Goal: Task Accomplishment & Management: Use online tool/utility

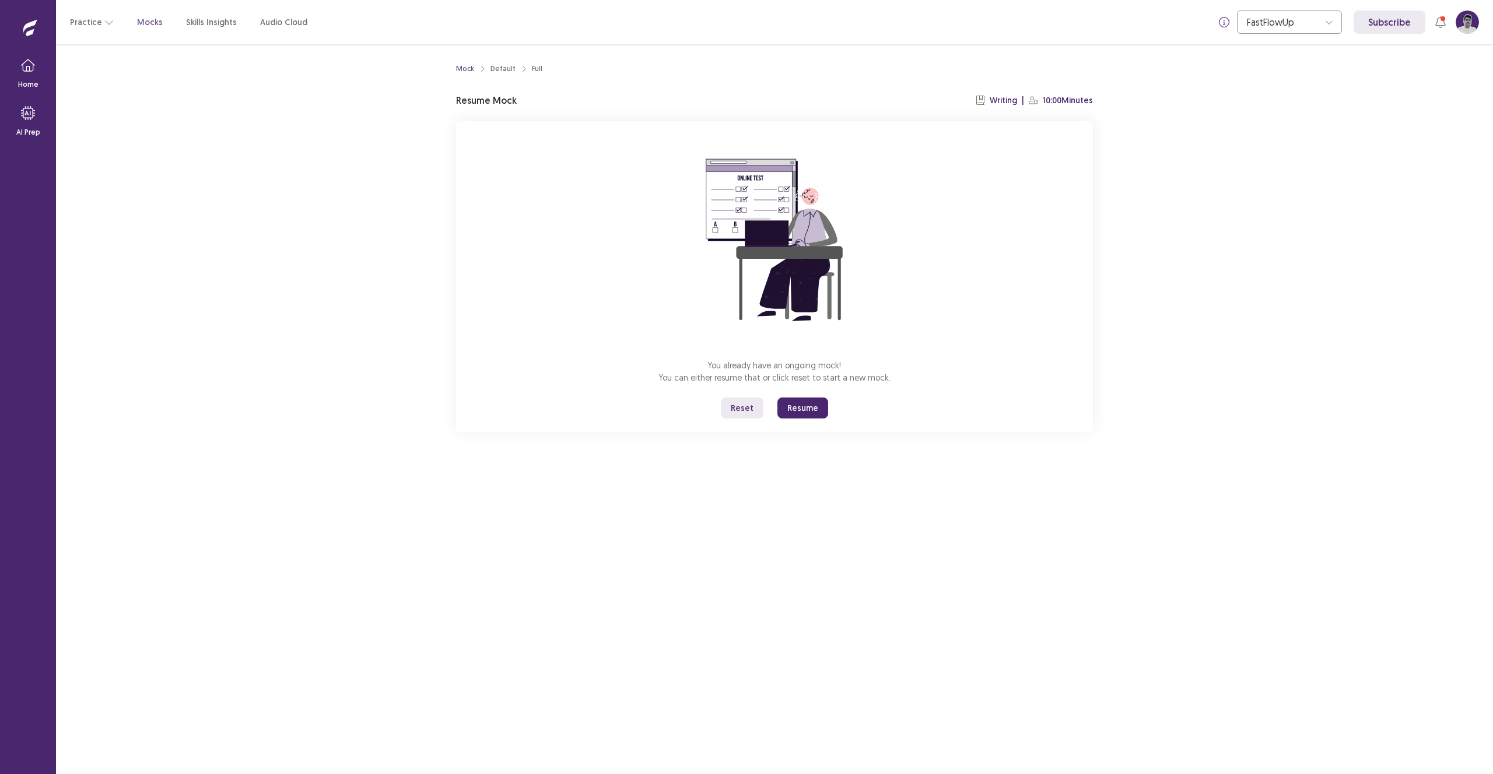
click at [752, 410] on button "Reset" at bounding box center [742, 408] width 43 height 21
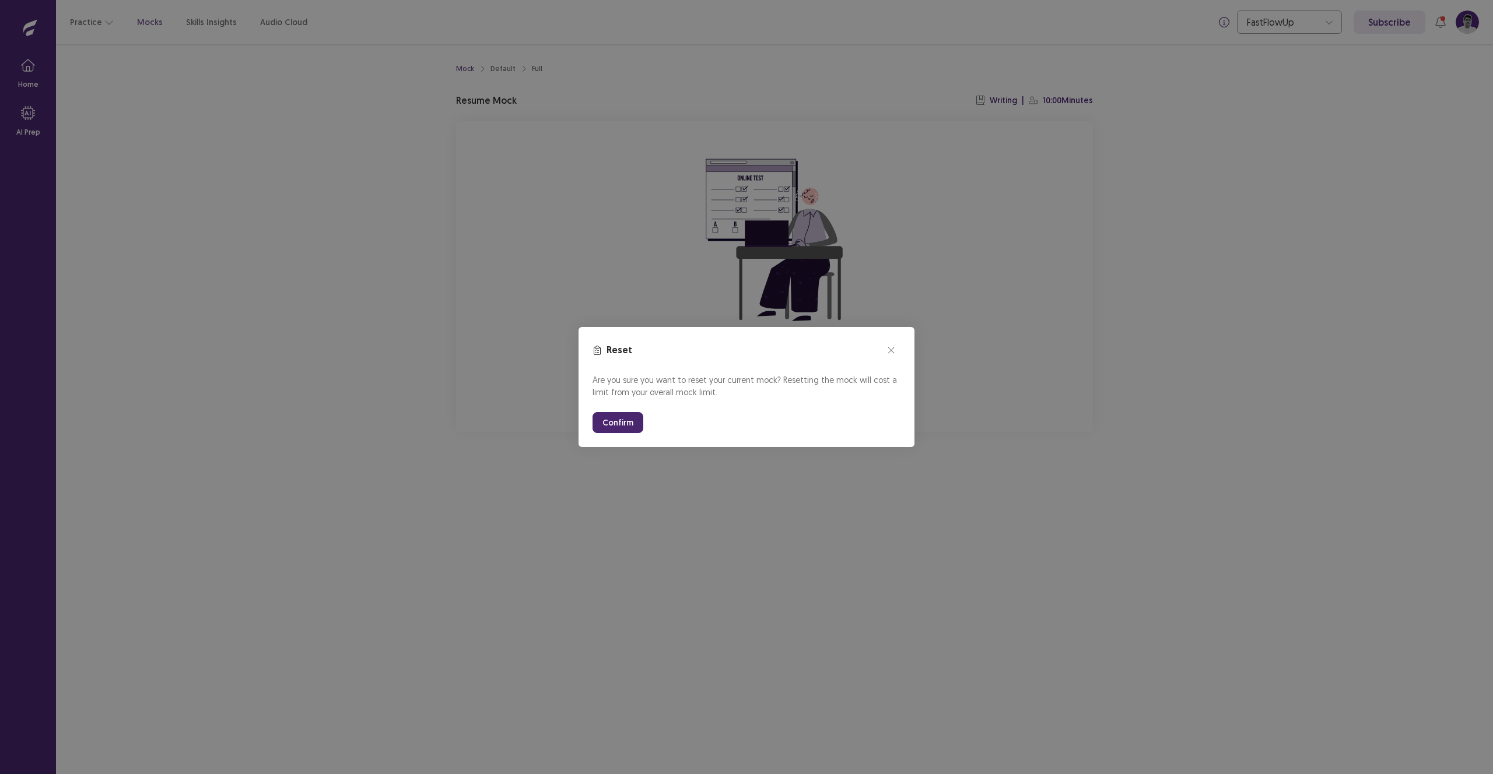
click at [624, 430] on button "Confirm" at bounding box center [617, 422] width 51 height 21
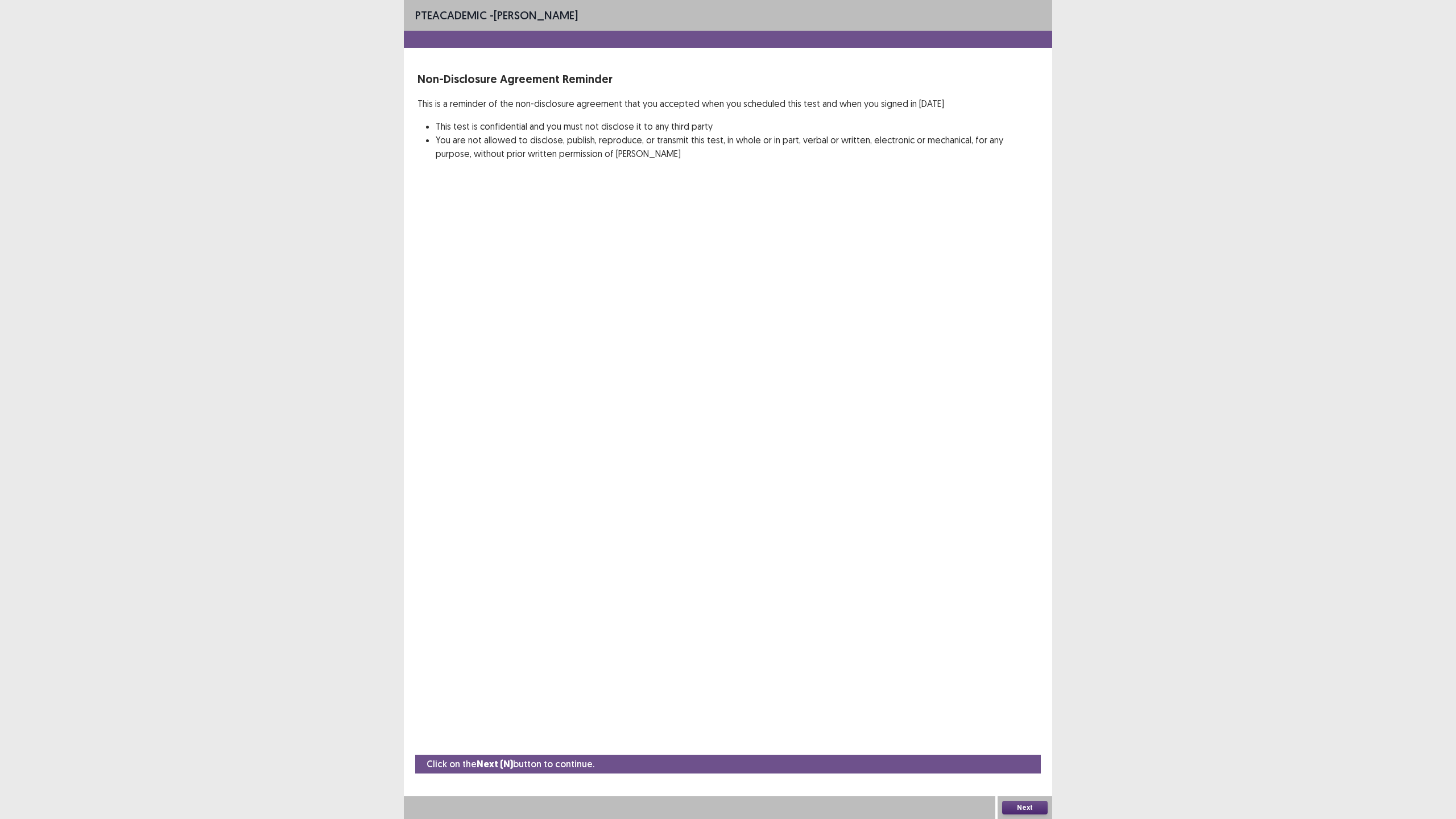
click at [840, 615] on div "PTE academic - [PERSON_NAME] Non-Disclosure Agreement Reminder This is a remind…" at bounding box center [728, 410] width 649 height 819
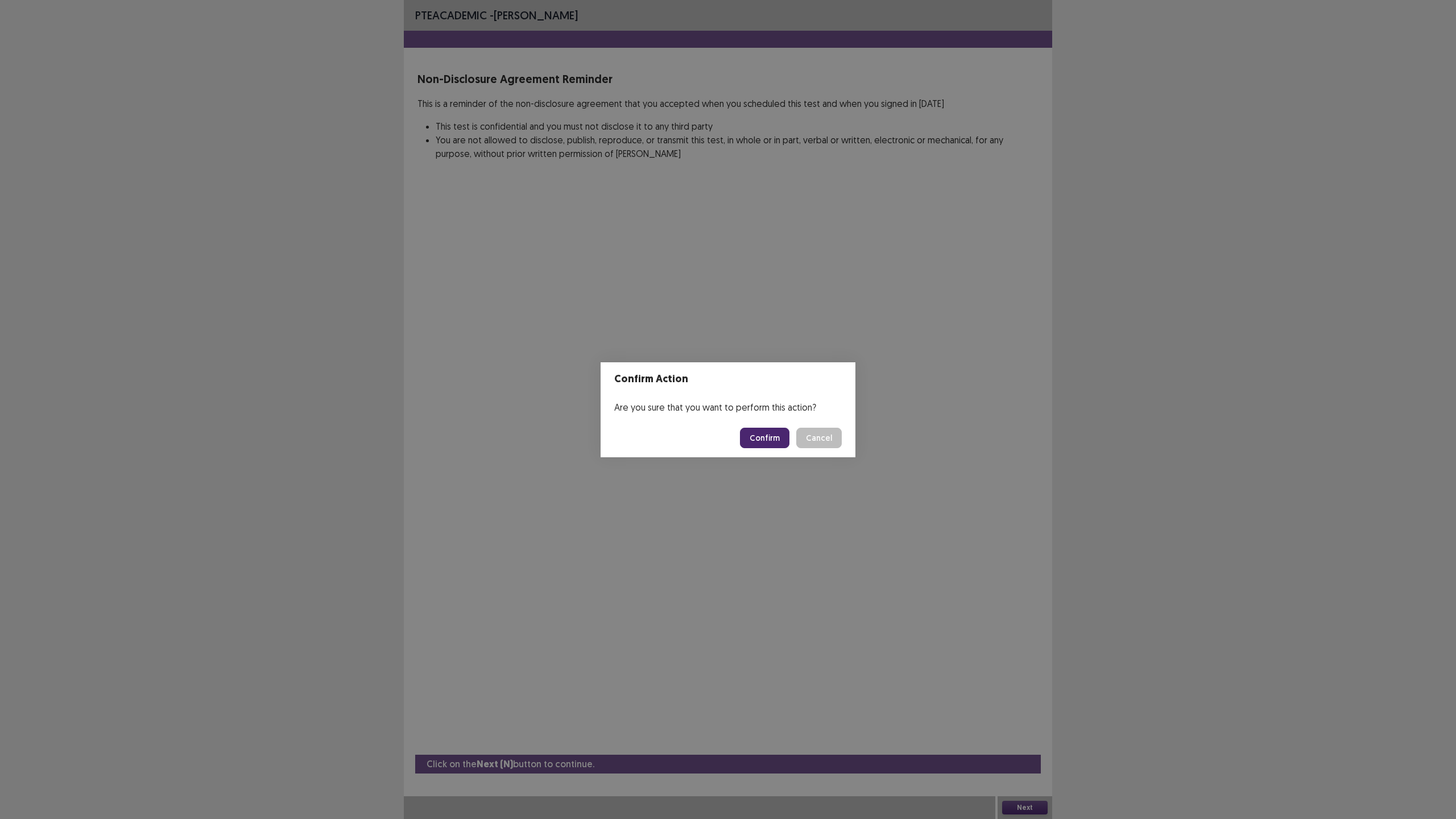
click at [777, 430] on button "Confirm" at bounding box center [765, 438] width 50 height 20
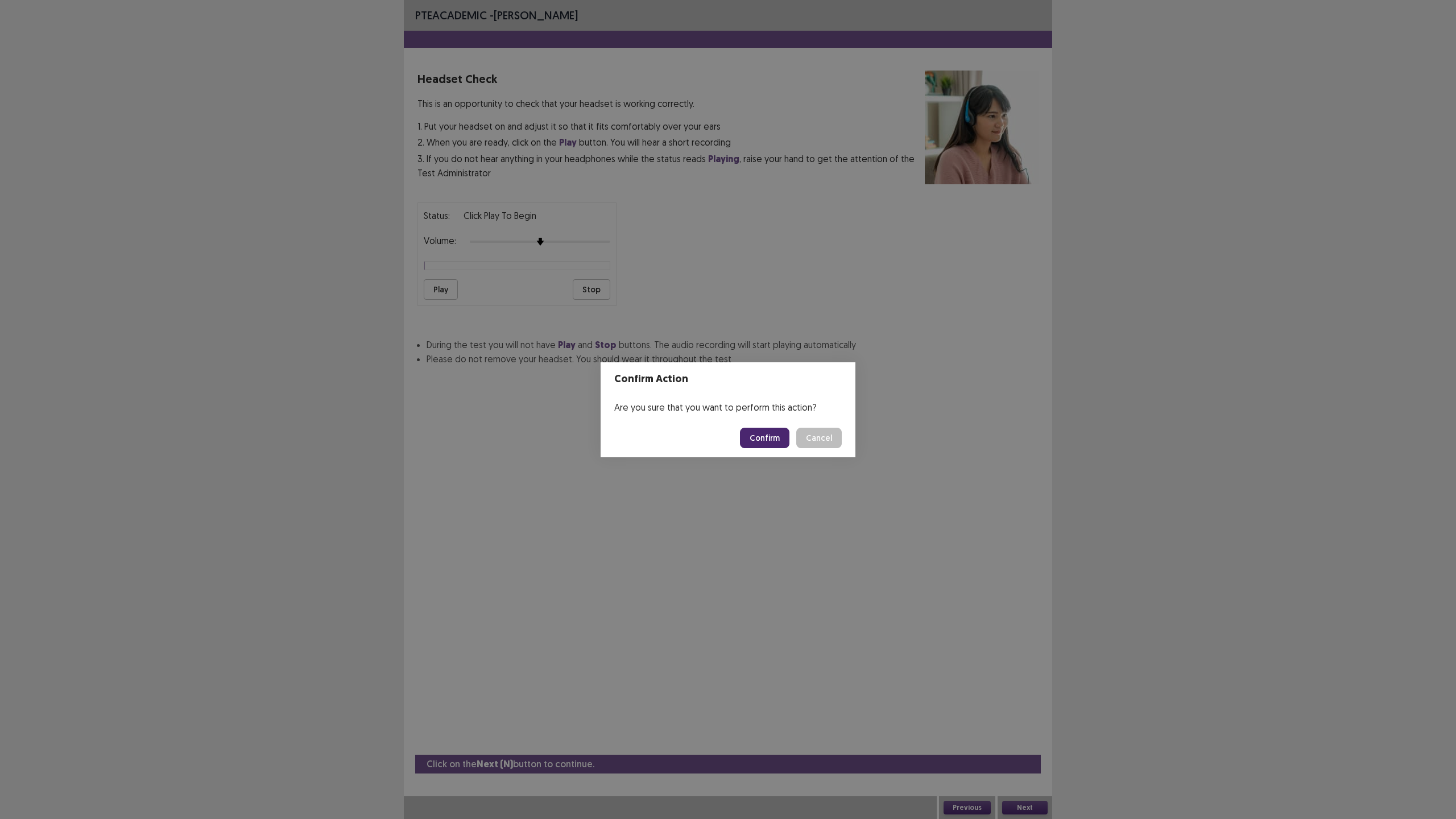
click at [767, 432] on button "Confirm" at bounding box center [765, 438] width 50 height 20
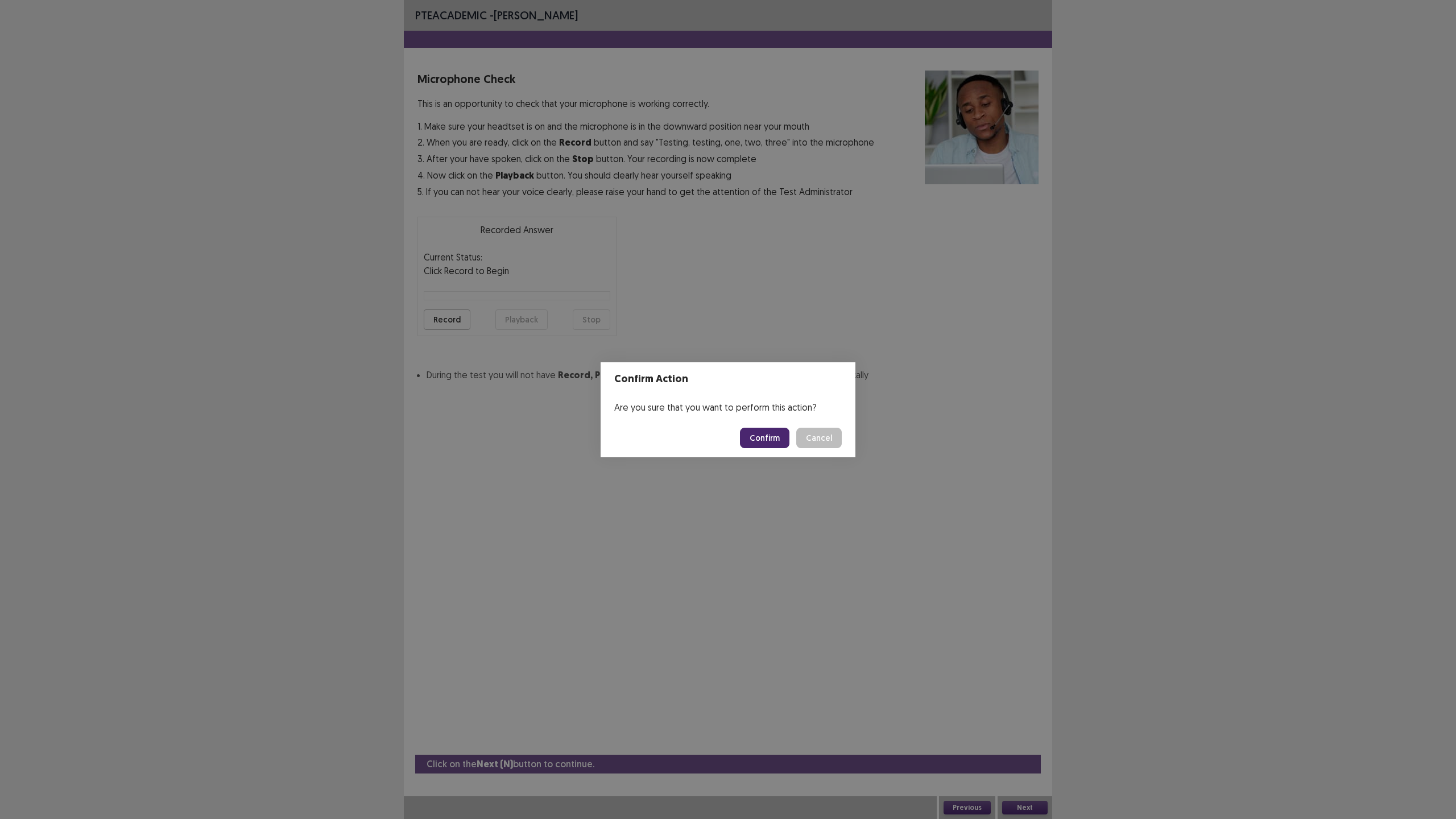
click at [767, 439] on button "Confirm" at bounding box center [765, 438] width 50 height 20
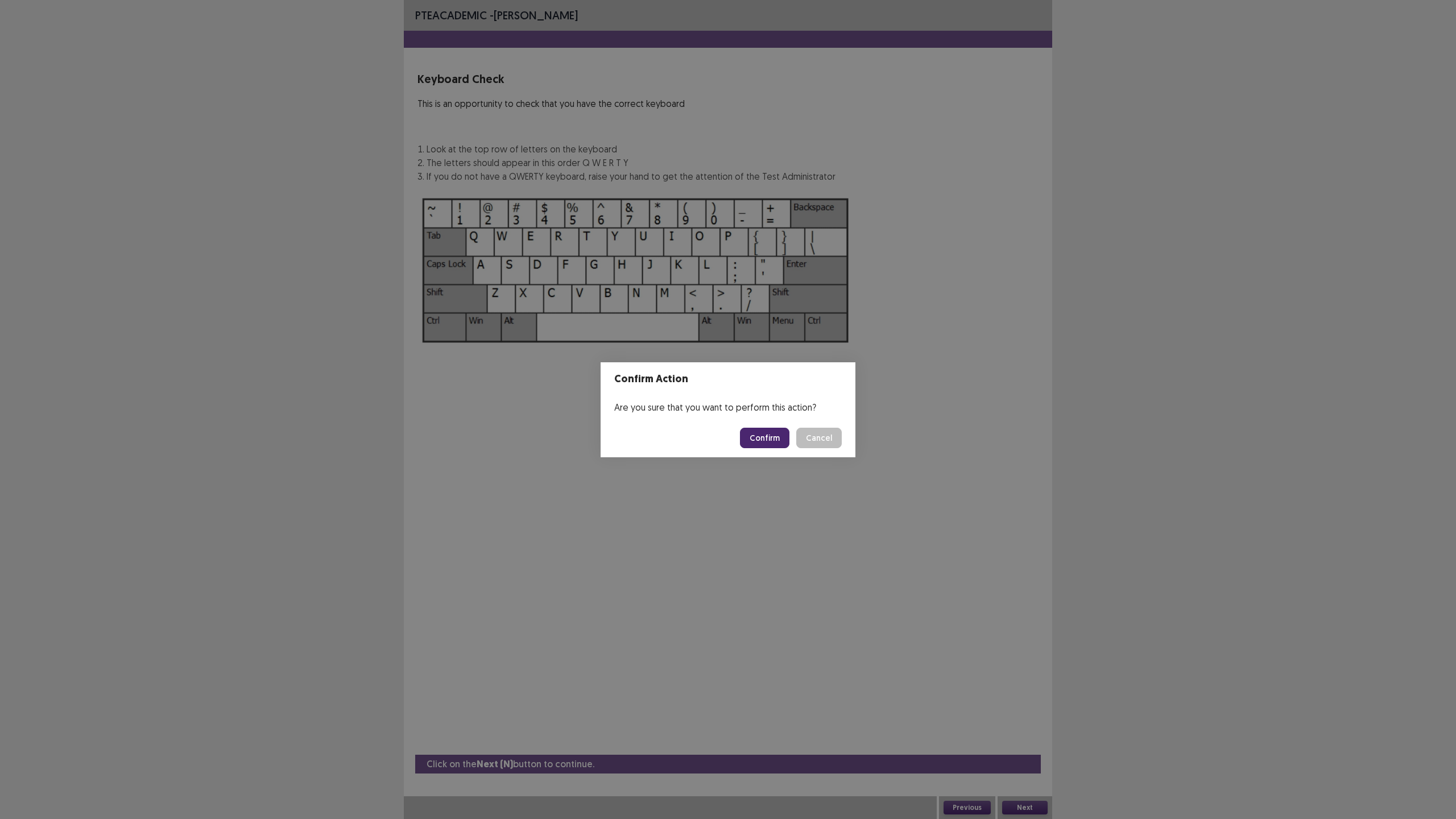
click at [767, 439] on button "Confirm" at bounding box center [765, 438] width 50 height 20
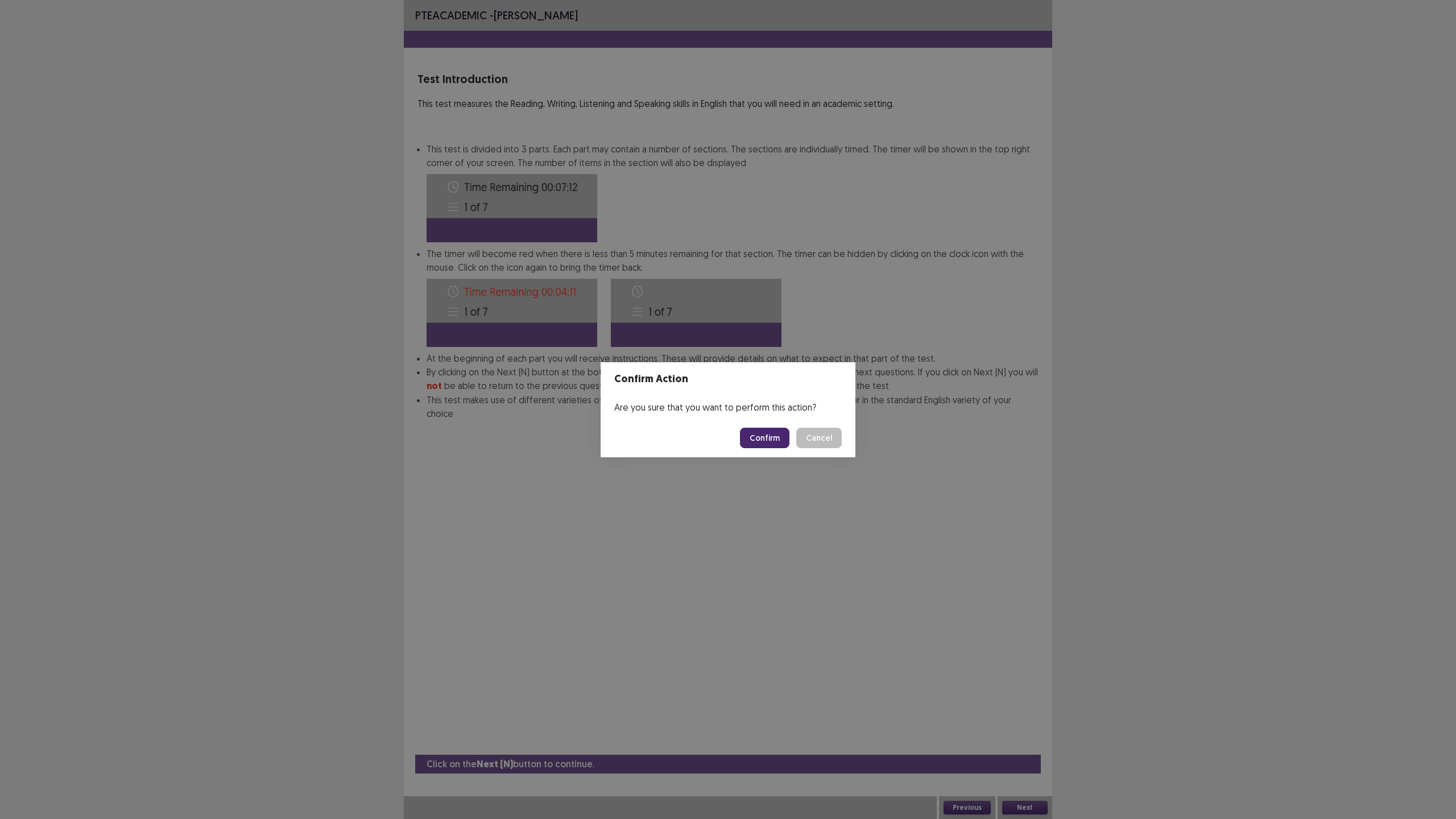
click at [767, 439] on button "Confirm" at bounding box center [765, 438] width 50 height 20
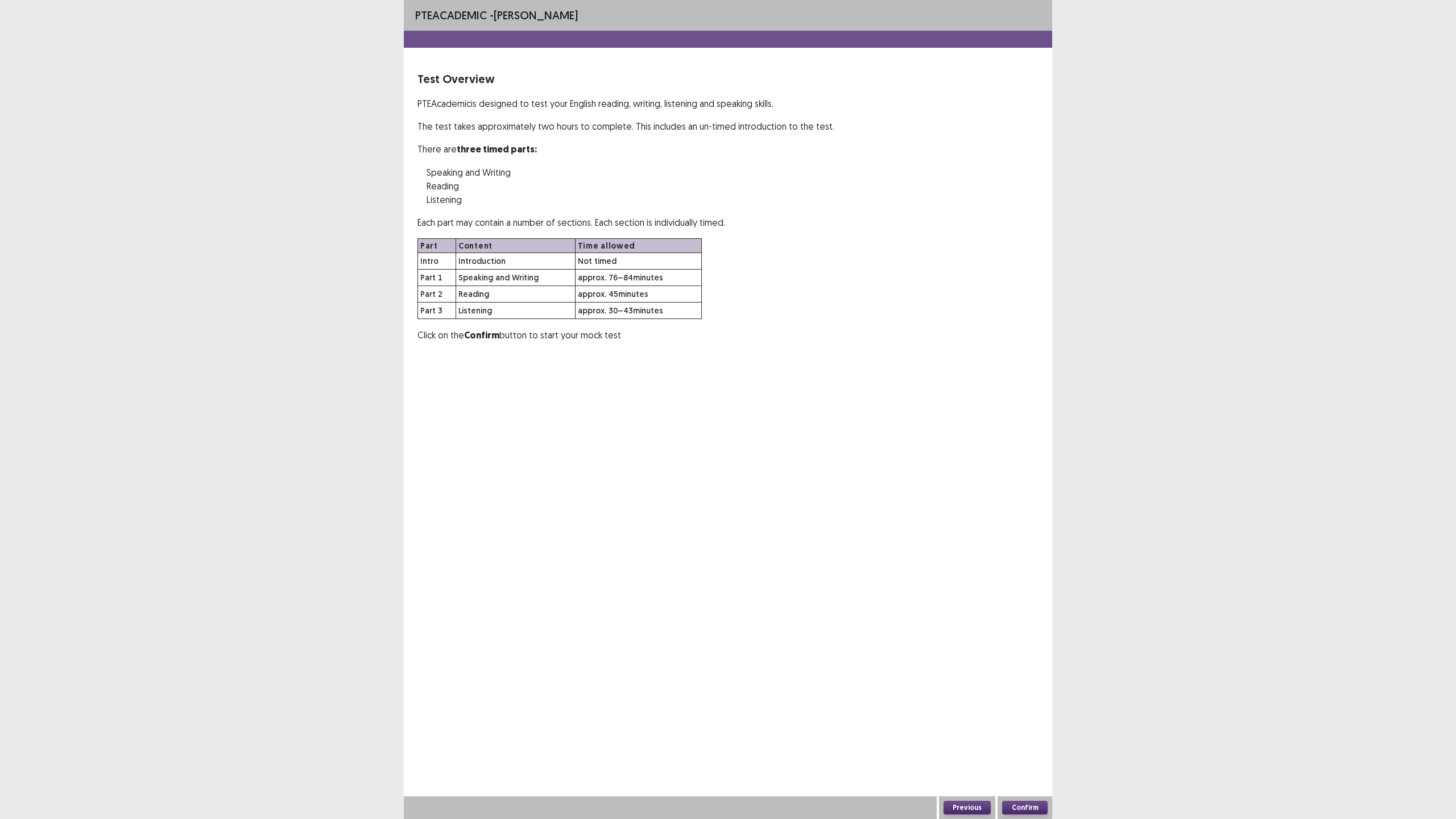
click at [601, 430] on div "PTE academic - [PERSON_NAME] Test Overview PTE Academic is designed to test you…" at bounding box center [728, 410] width 649 height 819
